Goal: Task Accomplishment & Management: Manage account settings

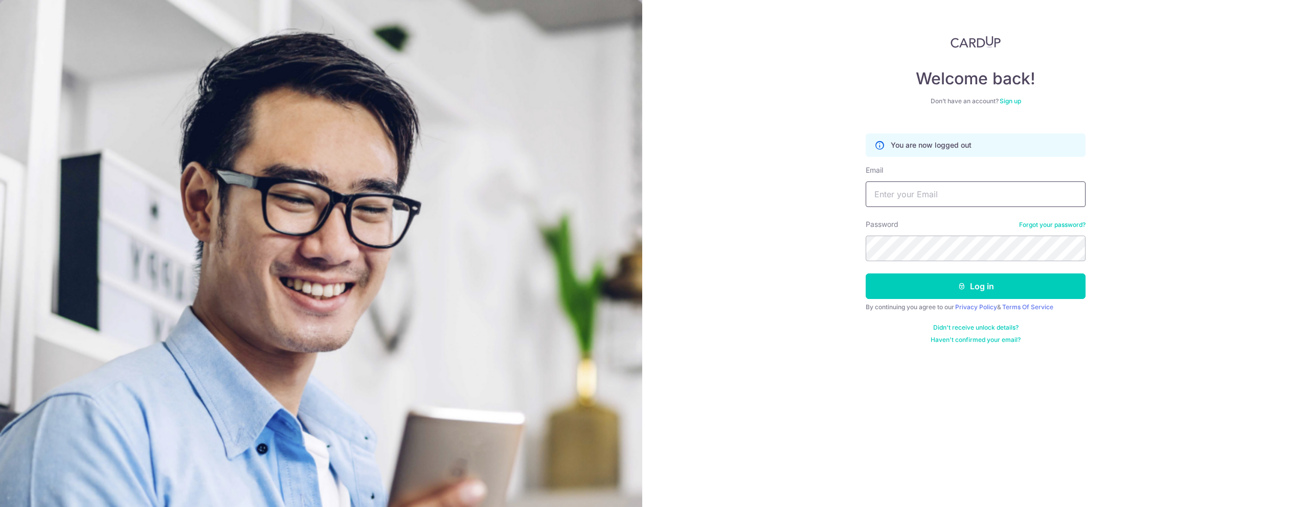
click at [871, 200] on input "Email" at bounding box center [976, 194] width 220 height 26
type input "joshua@vroom.com.sg"
click at [921, 295] on button "Log in" at bounding box center [976, 287] width 220 height 26
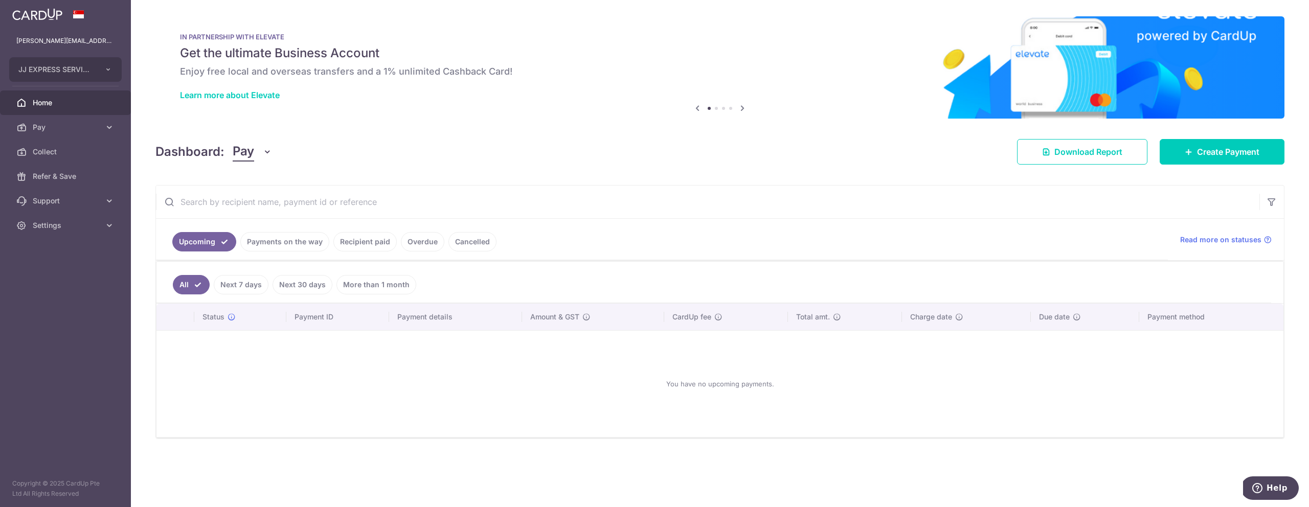
click at [298, 241] on link "Payments on the way" at bounding box center [284, 241] width 89 height 19
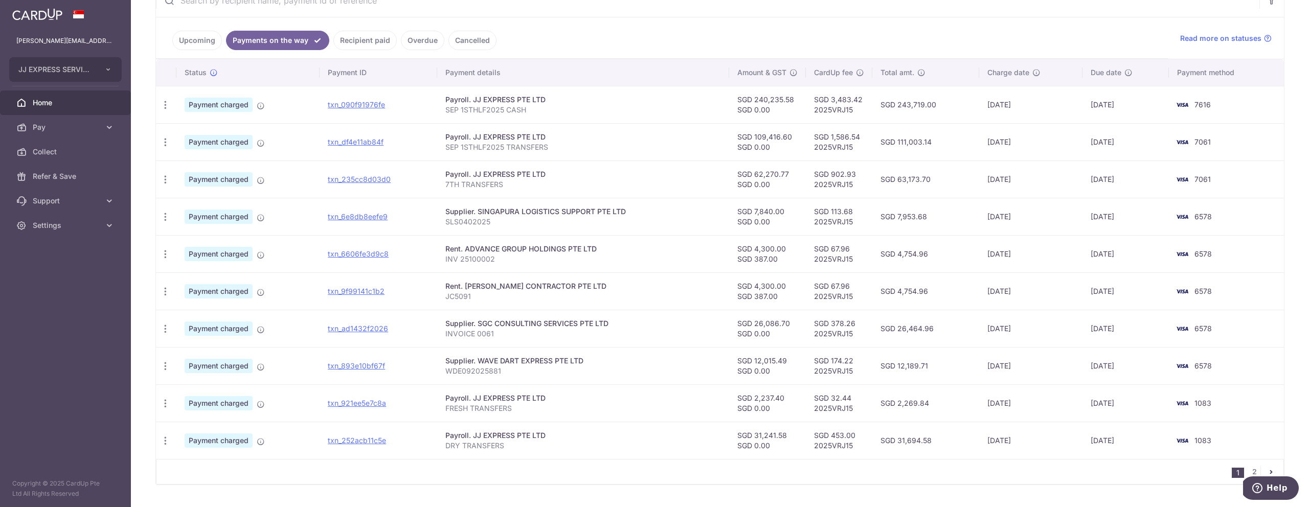
scroll to position [240, 0]
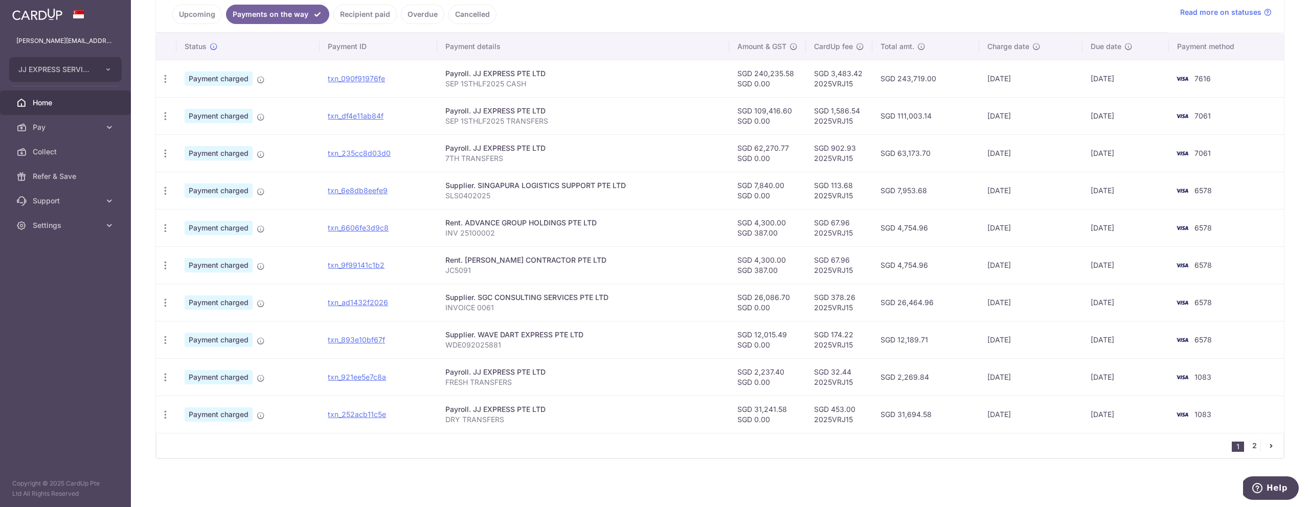
click at [1255, 448] on link "2" at bounding box center [1254, 446] width 12 height 12
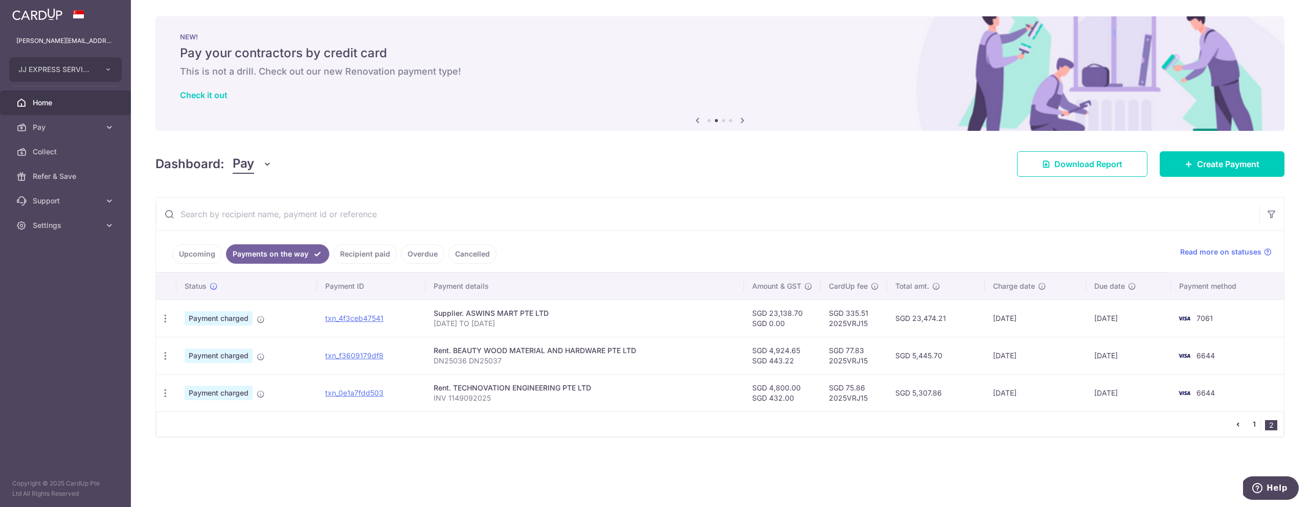
click at [1252, 425] on link "1" at bounding box center [1254, 424] width 12 height 12
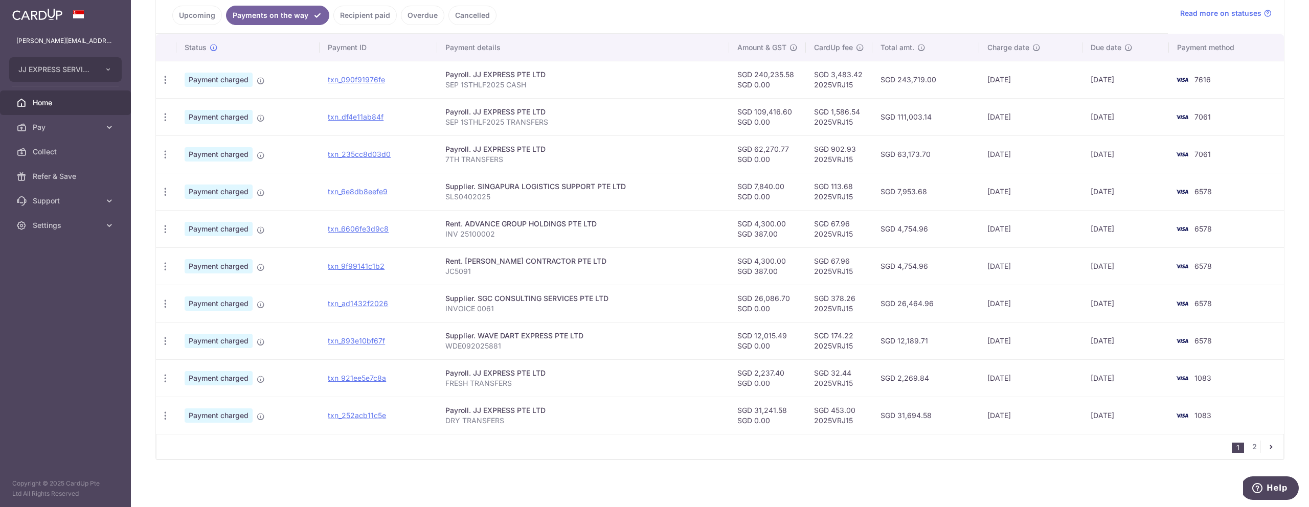
scroll to position [240, 0]
click at [1256, 447] on link "2" at bounding box center [1254, 446] width 12 height 12
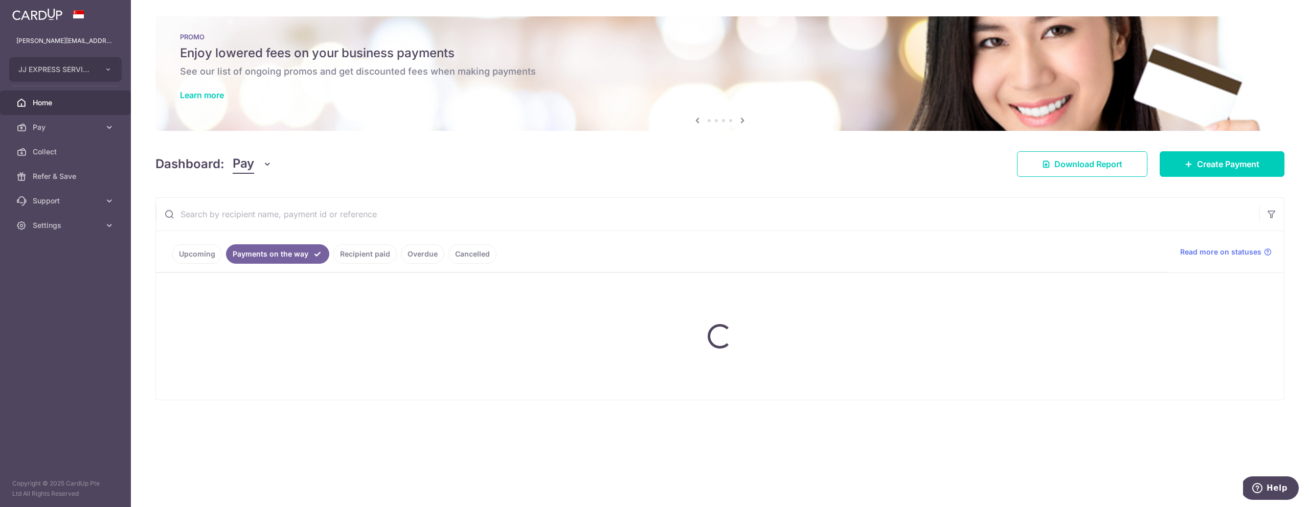
scroll to position [0, 0]
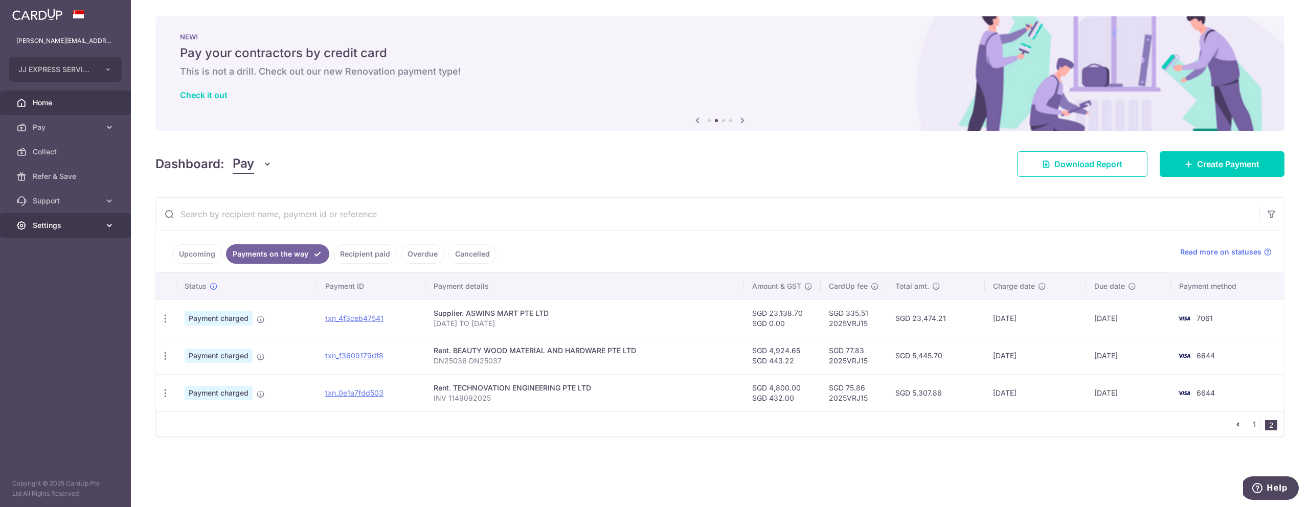
click at [61, 224] on span "Settings" at bounding box center [66, 225] width 67 height 10
click at [54, 280] on link "Logout" at bounding box center [65, 274] width 131 height 25
